Goal: Task Accomplishment & Management: Complete application form

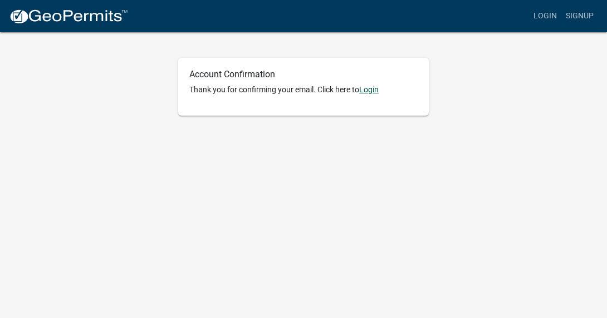
click at [370, 92] on link "Login" at bounding box center [368, 89] width 19 height 9
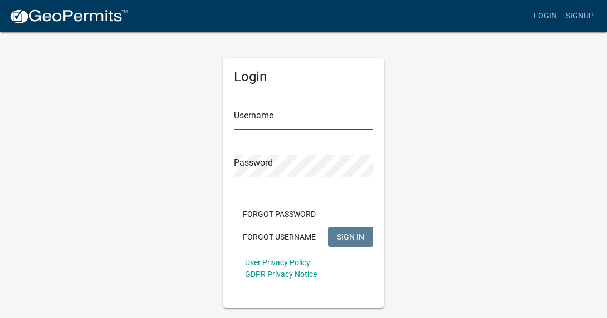
click at [317, 124] on input "Username" at bounding box center [303, 118] width 139 height 23
type input "[EMAIL_ADDRESS][DOMAIN_NAME]"
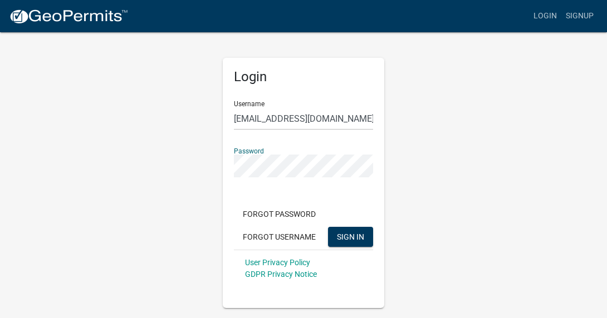
click at [328, 227] on button "SIGN IN" at bounding box center [350, 237] width 45 height 20
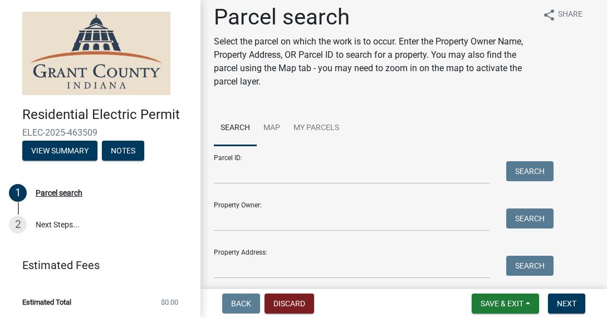
scroll to position [23, 0]
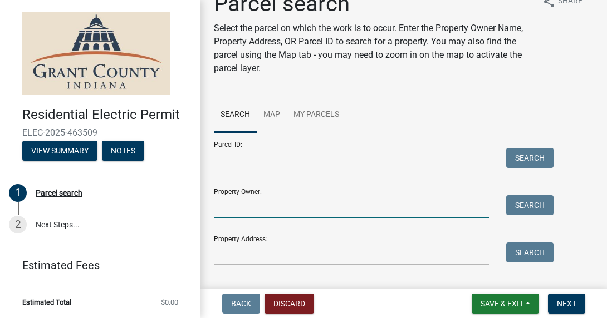
click at [284, 209] on input "Property Owner:" at bounding box center [352, 206] width 276 height 23
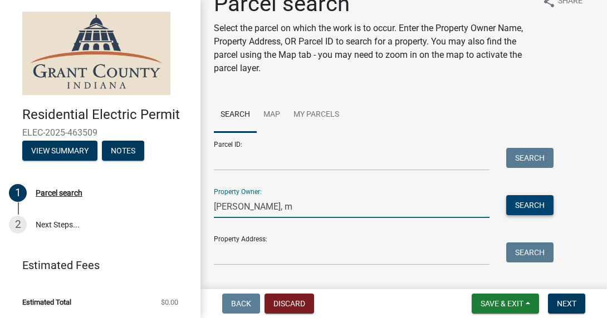
type input "[PERSON_NAME], m"
click at [545, 207] on button "Search" at bounding box center [529, 205] width 47 height 20
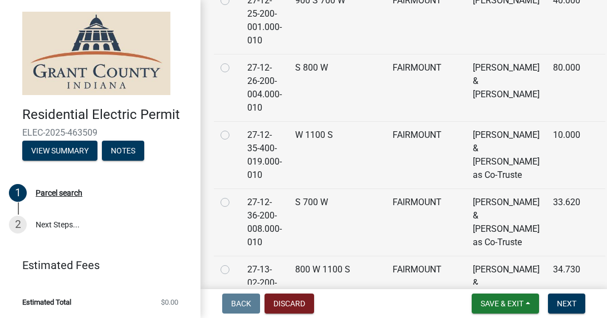
scroll to position [719, 0]
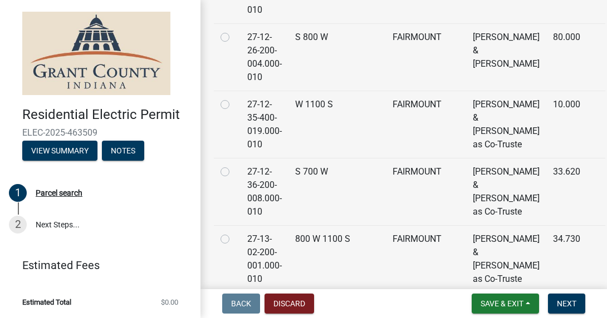
click at [234, 300] on label at bounding box center [234, 300] width 0 height 0
click at [234, 300] on input "radio" at bounding box center [237, 303] width 7 height 7
radio input "true"
click at [578, 307] on button "Next" at bounding box center [566, 304] width 37 height 20
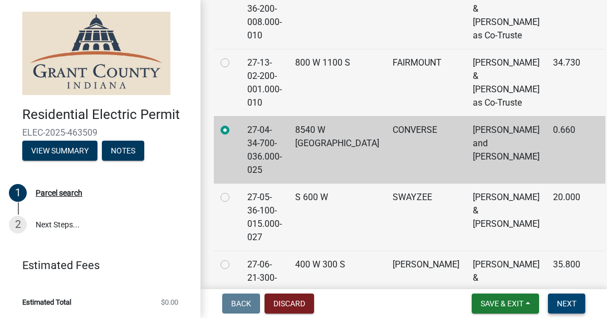
scroll to position [1193, 0]
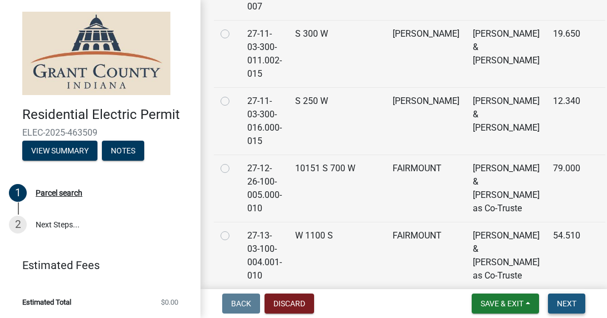
click at [569, 299] on span "Next" at bounding box center [566, 303] width 19 height 9
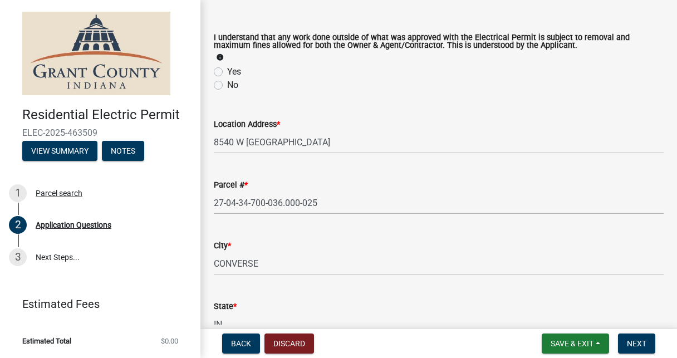
scroll to position [43, 0]
click at [227, 70] on label "Yes" at bounding box center [234, 70] width 14 height 13
click at [227, 70] on input "Yes" at bounding box center [230, 67] width 7 height 7
radio input "true"
click at [221, 58] on icon "info" at bounding box center [220, 56] width 8 height 8
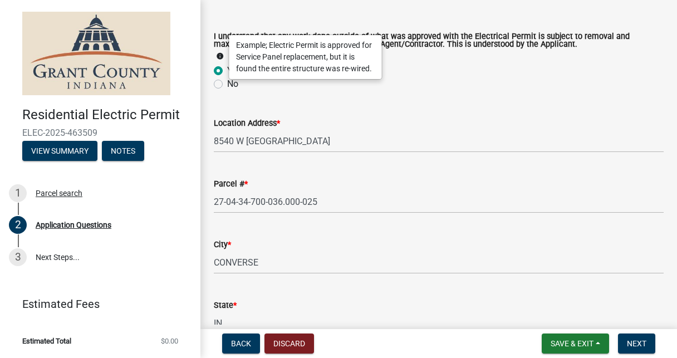
click at [219, 56] on icon "info" at bounding box center [220, 56] width 8 height 8
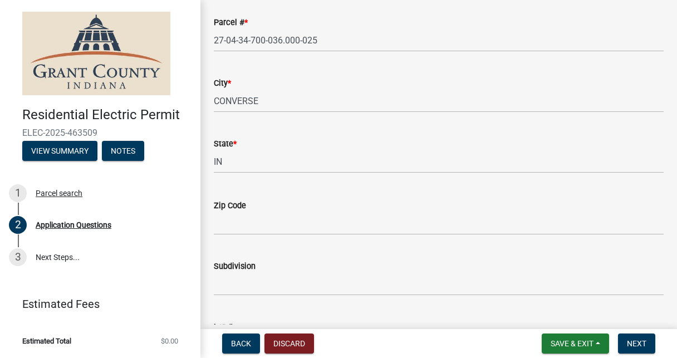
scroll to position [205, 0]
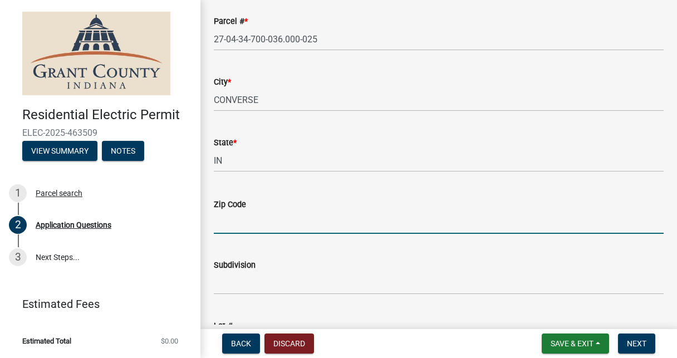
click at [305, 228] on input "Zip Code" at bounding box center [439, 222] width 450 height 23
type input "46919"
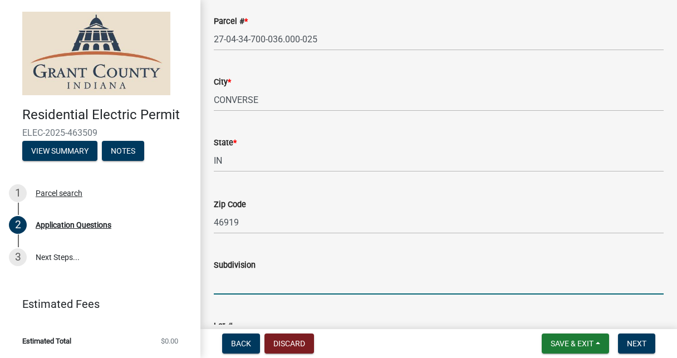
click at [242, 288] on input "Subdivision" at bounding box center [439, 283] width 450 height 23
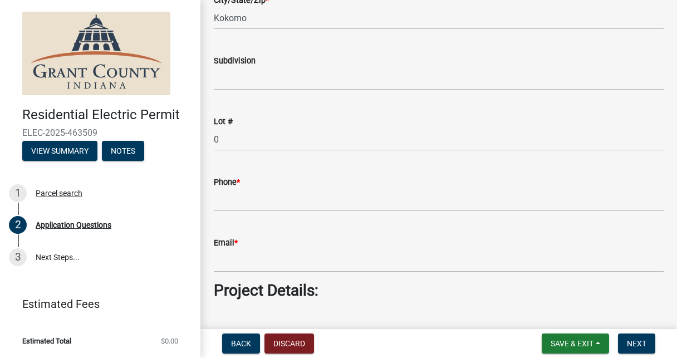
scroll to position [741, 0]
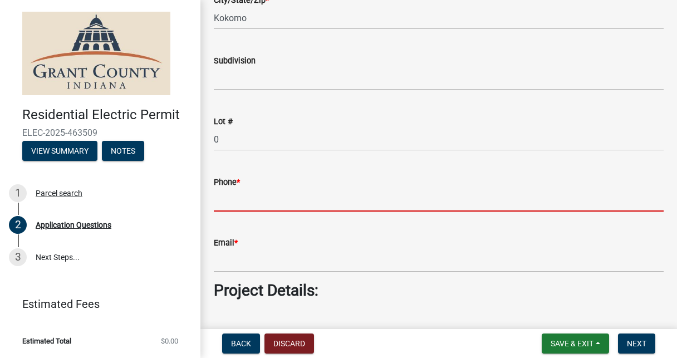
click at [248, 209] on input "Phone *" at bounding box center [439, 200] width 450 height 23
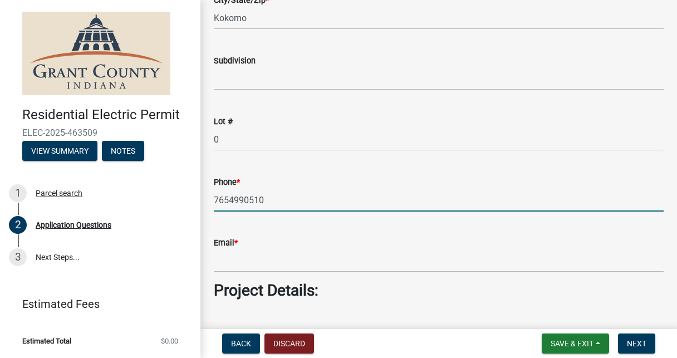
type input "7654990510"
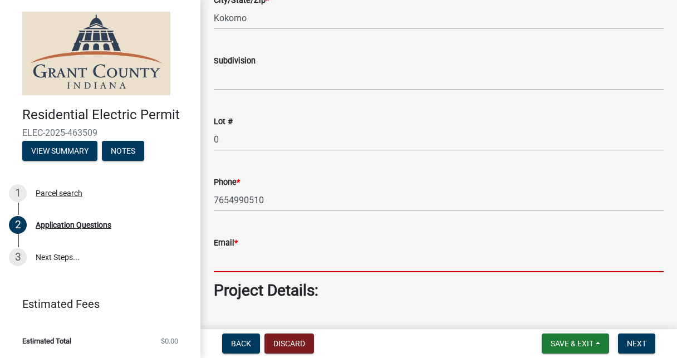
click at [230, 257] on input "Email *" at bounding box center [439, 260] width 450 height 23
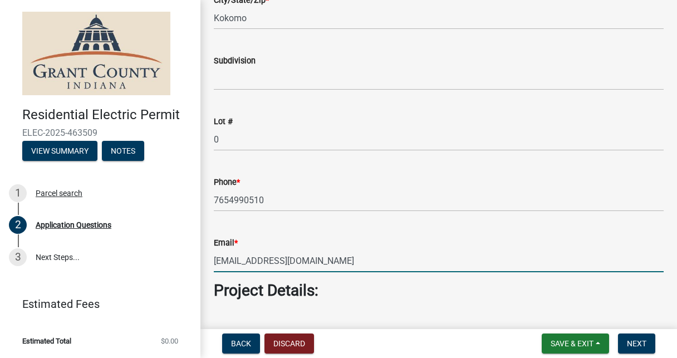
type input "[EMAIL_ADDRESS][DOMAIN_NAME]"
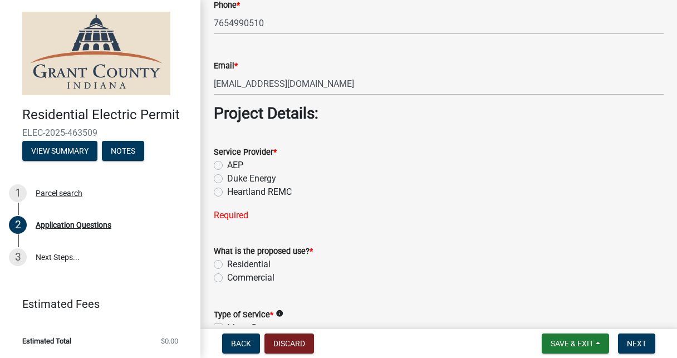
click at [227, 163] on label "AEP" at bounding box center [235, 165] width 16 height 13
click at [227, 163] on input "AEP" at bounding box center [230, 162] width 7 height 7
radio input "true"
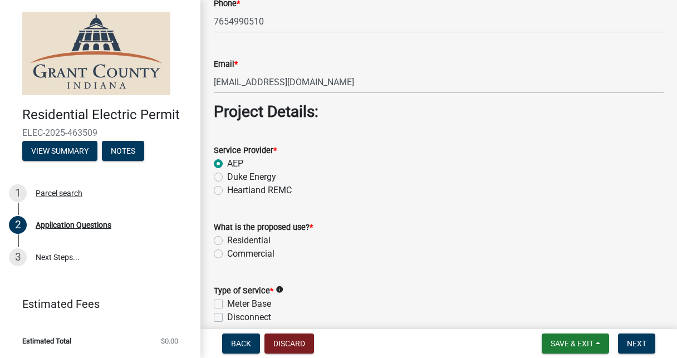
scroll to position [922, 0]
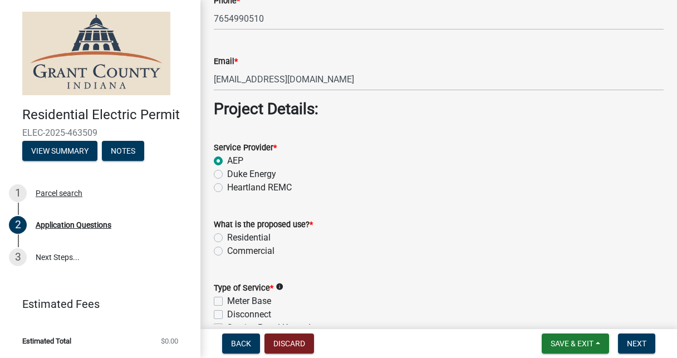
click at [227, 238] on label "Residential" at bounding box center [248, 237] width 43 height 13
click at [227, 238] on input "Residential" at bounding box center [230, 234] width 7 height 7
radio input "true"
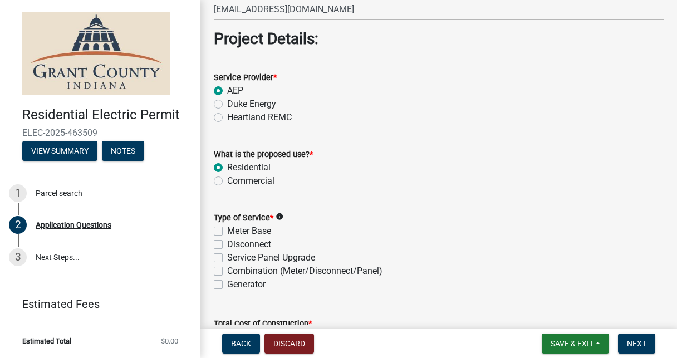
scroll to position [993, 0]
click at [281, 215] on icon "info" at bounding box center [280, 216] width 8 height 8
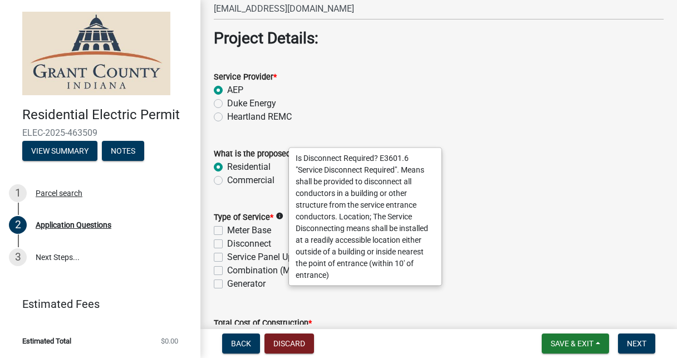
click at [227, 232] on label "Meter Base" at bounding box center [249, 230] width 44 height 13
click at [227, 231] on input "Meter Base" at bounding box center [230, 227] width 7 height 7
checkbox input "true"
checkbox input "false"
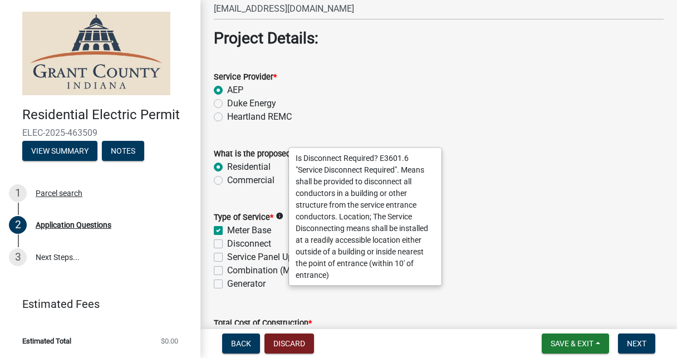
checkbox input "false"
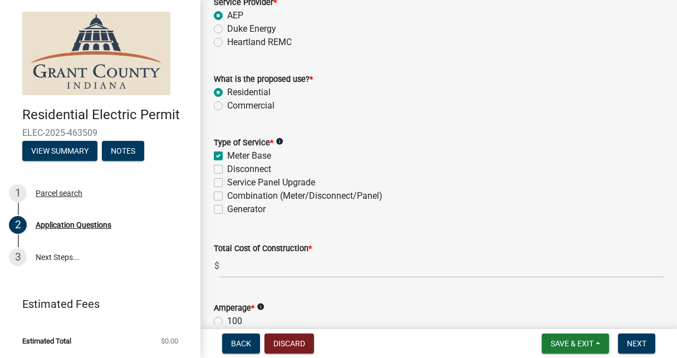
scroll to position [1086, 0]
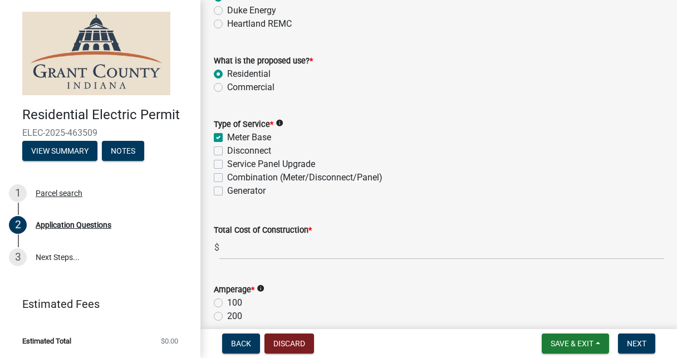
click at [227, 163] on label "Service Panel Upgrade" at bounding box center [271, 164] width 88 height 13
click at [227, 163] on input "Service Panel Upgrade" at bounding box center [230, 161] width 7 height 7
checkbox input "true"
checkbox input "false"
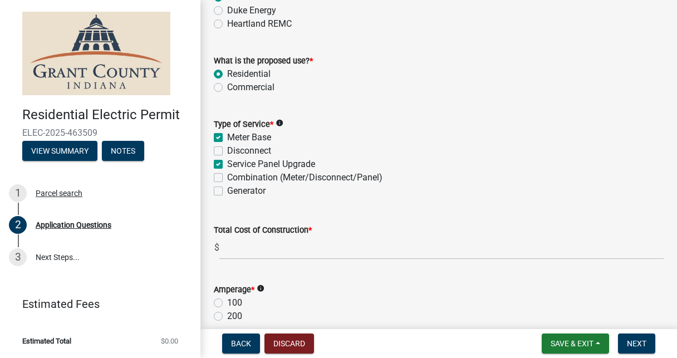
checkbox input "true"
checkbox input "false"
click at [222, 178] on div "Combination (Meter/Disconnect/Panel)" at bounding box center [439, 177] width 450 height 13
click at [227, 177] on label "Combination (Meter/Disconnect/Panel)" at bounding box center [304, 177] width 155 height 13
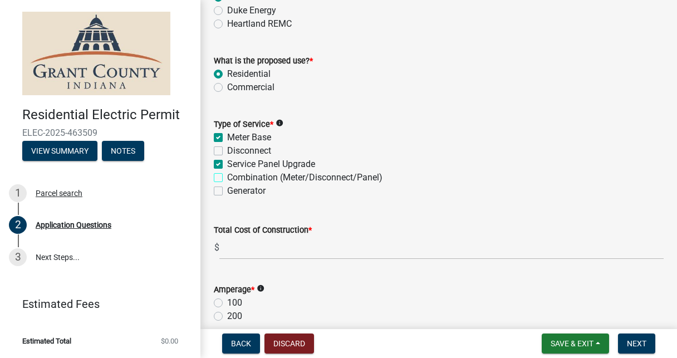
click at [227, 177] on input "Combination (Meter/Disconnect/Panel)" at bounding box center [230, 174] width 7 height 7
checkbox input "true"
checkbox input "false"
checkbox input "true"
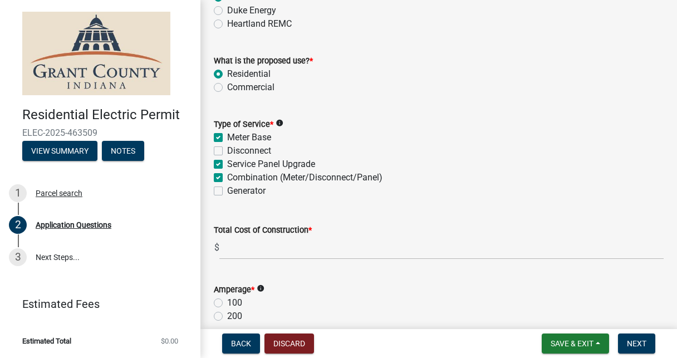
checkbox input "true"
checkbox input "false"
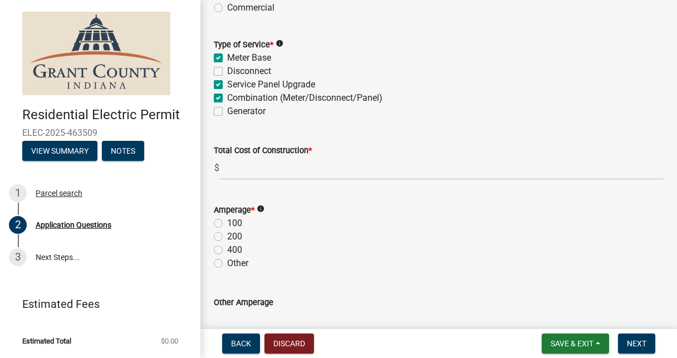
scroll to position [1167, 0]
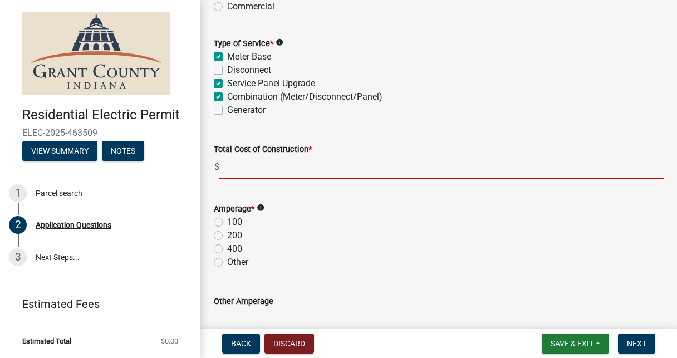
click at [314, 173] on input "text" at bounding box center [441, 167] width 444 height 23
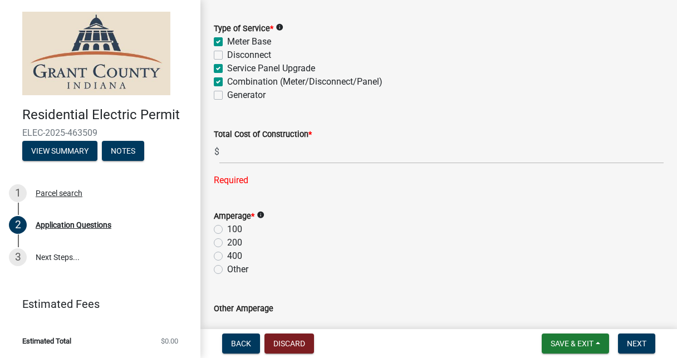
click at [220, 219] on div "Amperage * info 100 200 400 Other" at bounding box center [439, 242] width 450 height 67
click at [227, 243] on label "200" at bounding box center [234, 242] width 15 height 13
click at [227, 243] on input "200" at bounding box center [230, 239] width 7 height 7
radio input "true"
click at [244, 166] on div "Total Cost of Construction * $ Required" at bounding box center [439, 149] width 450 height 75
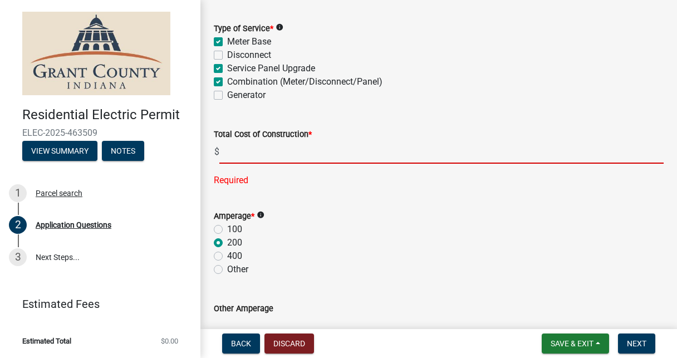
click at [245, 161] on input "text" at bounding box center [441, 152] width 444 height 23
click at [311, 133] on span "*" at bounding box center [309, 134] width 3 height 9
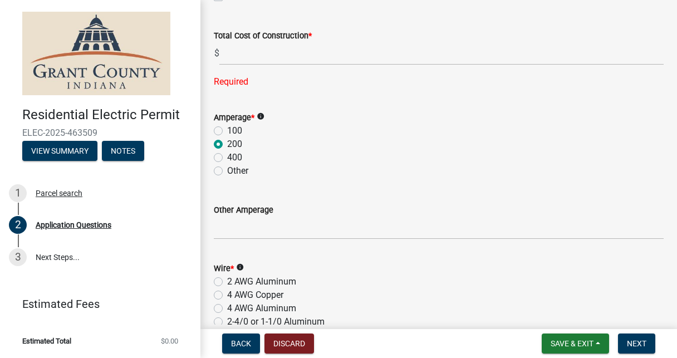
scroll to position [1281, 0]
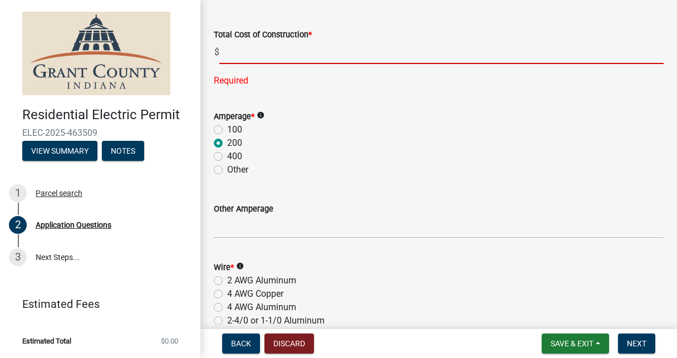
click at [237, 53] on input "text" at bounding box center [441, 52] width 444 height 23
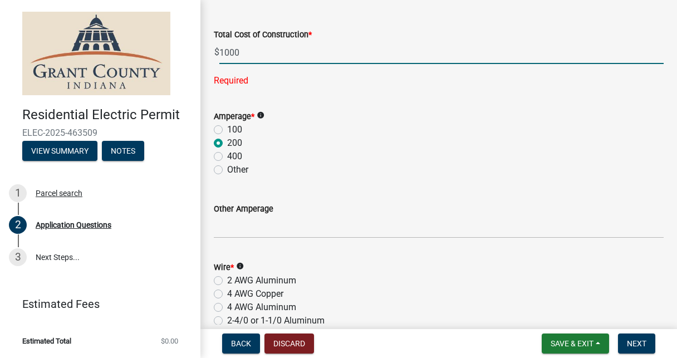
type input "1000.00"
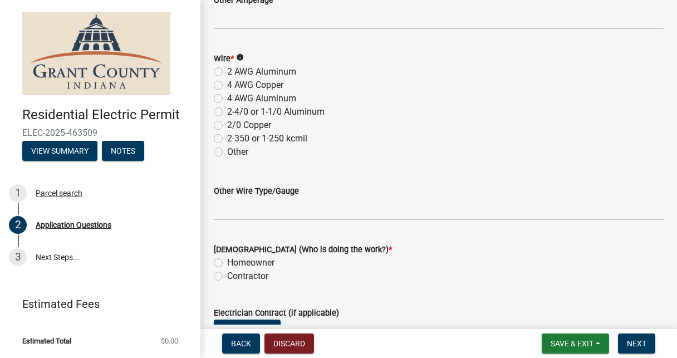
scroll to position [1472, 0]
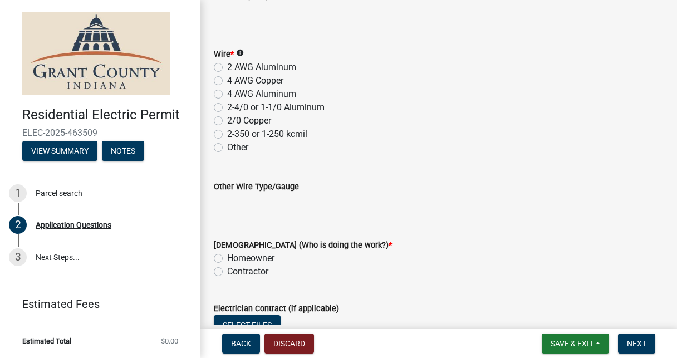
click at [224, 255] on div "Homeowner" at bounding box center [439, 258] width 450 height 13
click at [227, 257] on label "Homeowner" at bounding box center [250, 258] width 47 height 13
click at [227, 257] on input "Homeowner" at bounding box center [230, 255] width 7 height 7
radio input "true"
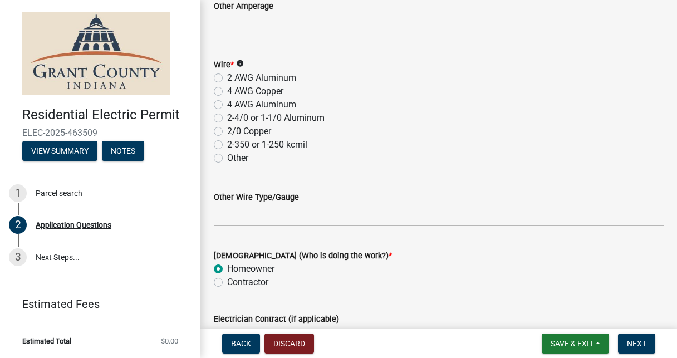
scroll to position [1430, 0]
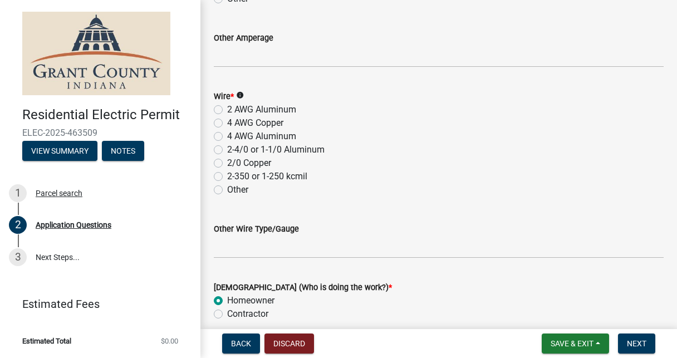
click at [244, 95] on icon "info" at bounding box center [240, 95] width 8 height 8
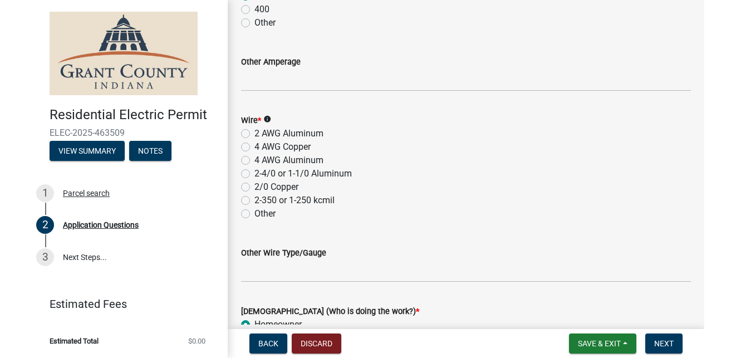
scroll to position [1408, 0]
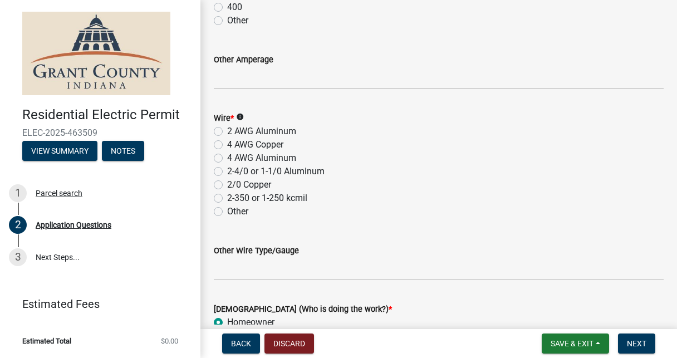
click at [233, 118] on span "*" at bounding box center [231, 118] width 3 height 9
click at [243, 118] on icon "info" at bounding box center [240, 117] width 8 height 8
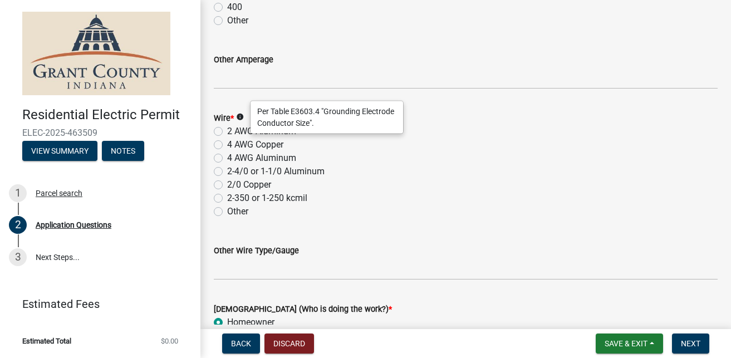
click at [412, 168] on div "2-4/0 or 1-1/0 Aluminum" at bounding box center [466, 171] width 504 height 13
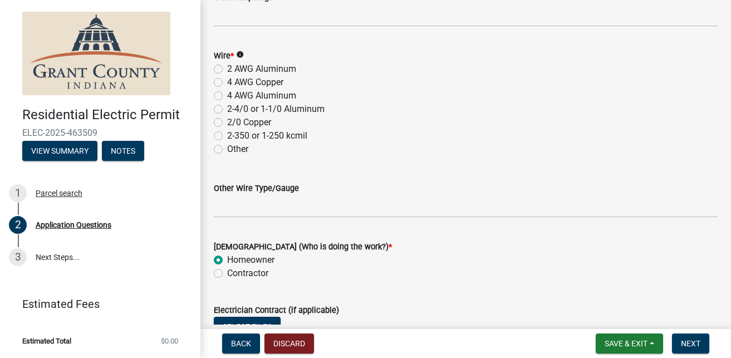
scroll to position [1471, 0]
click at [227, 108] on label "2-4/0 or 1-1/0 Aluminum" at bounding box center [275, 108] width 97 height 13
click at [227, 108] on input "2-4/0 or 1-1/0 Aluminum" at bounding box center [230, 105] width 7 height 7
radio input "true"
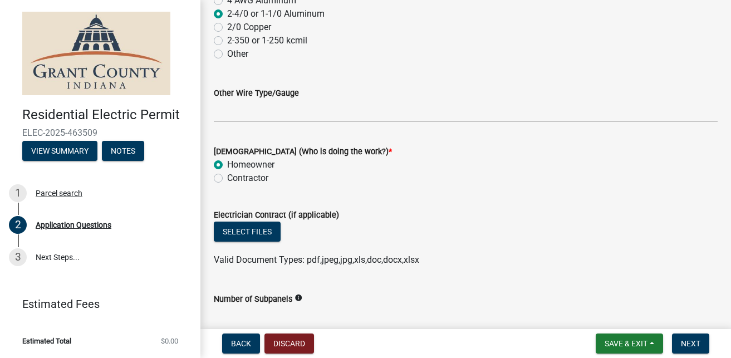
scroll to position [1644, 0]
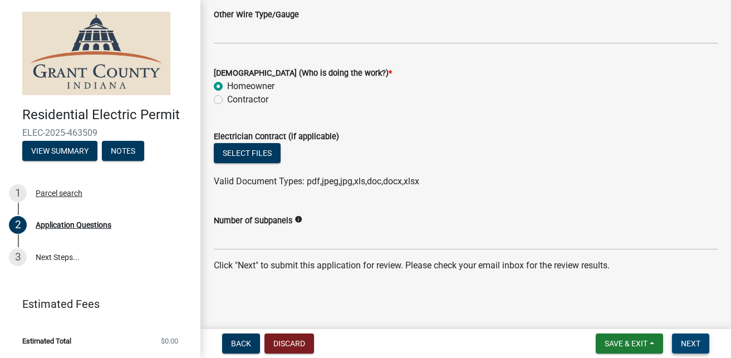
click at [606, 318] on span "Next" at bounding box center [690, 343] width 19 height 9
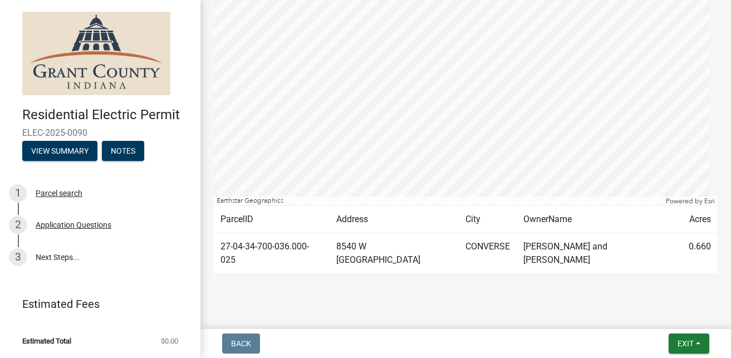
scroll to position [0, 0]
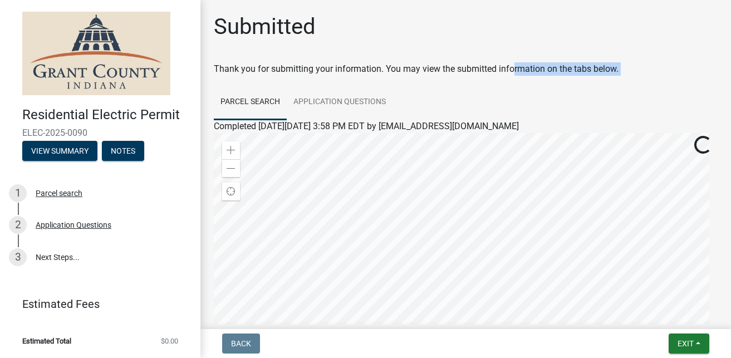
drag, startPoint x: 513, startPoint y: 80, endPoint x: 497, endPoint y: 75, distance: 17.6
click at [506, 52] on div "Submitted Thank you for submitting your information. You may view the submitted…" at bounding box center [465, 262] width 520 height 498
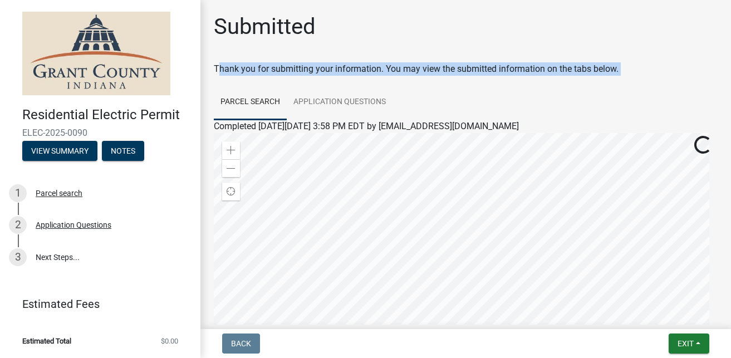
click at [405, 90] on ul "Parcel search Application Questions" at bounding box center [466, 102] width 504 height 35
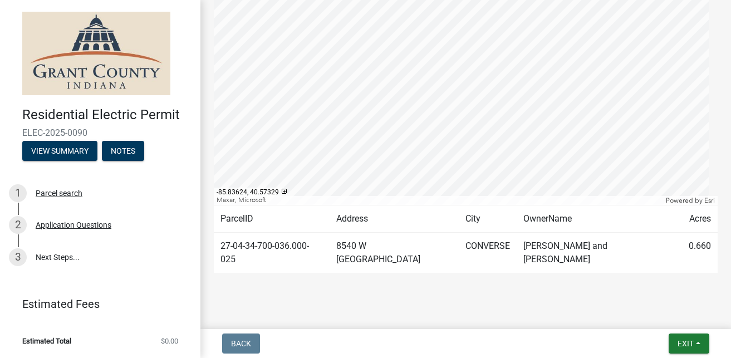
scroll to position [207, 0]
click at [48, 262] on link "3 Next Steps..." at bounding box center [100, 257] width 200 height 32
click at [56, 253] on link "3 Next Steps..." at bounding box center [100, 257] width 200 height 32
click at [68, 145] on button "View Summary" at bounding box center [59, 151] width 75 height 20
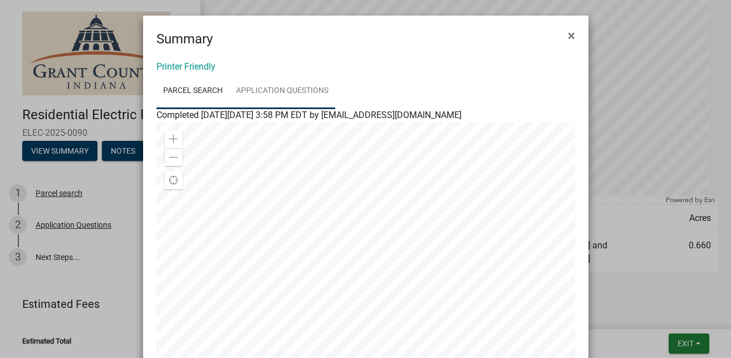
click at [274, 92] on link "Application Questions" at bounding box center [282, 91] width 106 height 36
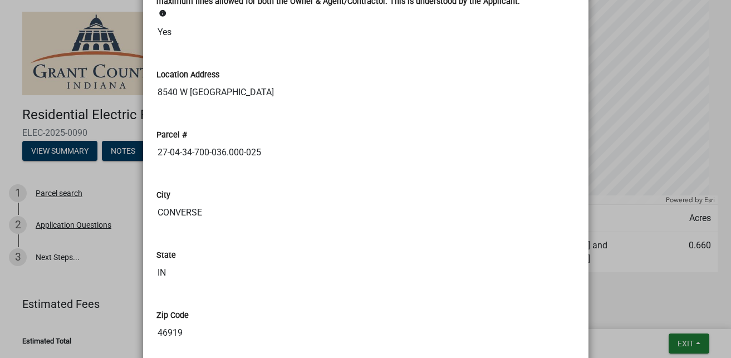
scroll to position [0, 0]
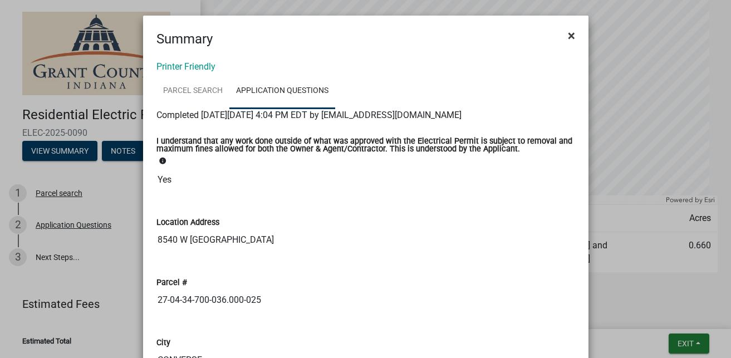
click at [568, 37] on span "×" at bounding box center [571, 36] width 7 height 16
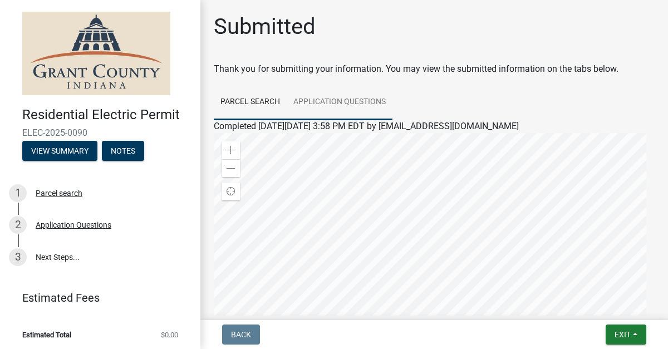
click at [321, 102] on link "Application Questions" at bounding box center [340, 103] width 106 height 36
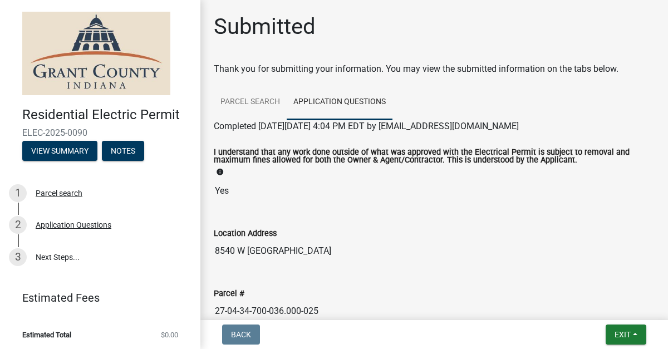
drag, startPoint x: 46, startPoint y: 102, endPoint x: 50, endPoint y: 109, distance: 7.7
click at [50, 109] on div "Residential Electric Permit ELEC-2025-0090 View Summary Notes" at bounding box center [100, 131] width 183 height 66
drag, startPoint x: 62, startPoint y: 114, endPoint x: 184, endPoint y: 104, distance: 122.3
click at [184, 104] on header "Residential Electric Permit ELEC-2025-0090 View Summary Notes" at bounding box center [100, 86] width 200 height 173
click at [169, 111] on h4 "Residential Electric Permit" at bounding box center [106, 115] width 169 height 16
